Goal: Task Accomplishment & Management: Use online tool/utility

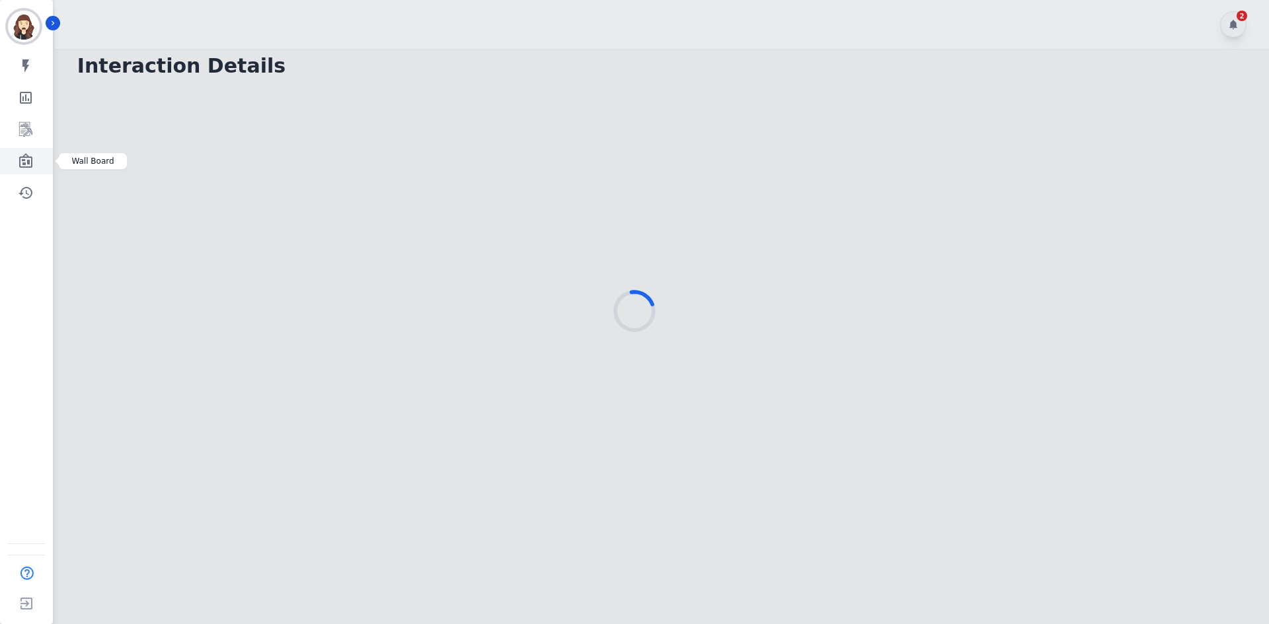
click at [22, 167] on icon "Sidebar" at bounding box center [25, 160] width 13 height 15
